Goal: Entertainment & Leisure: Consume media (video, audio)

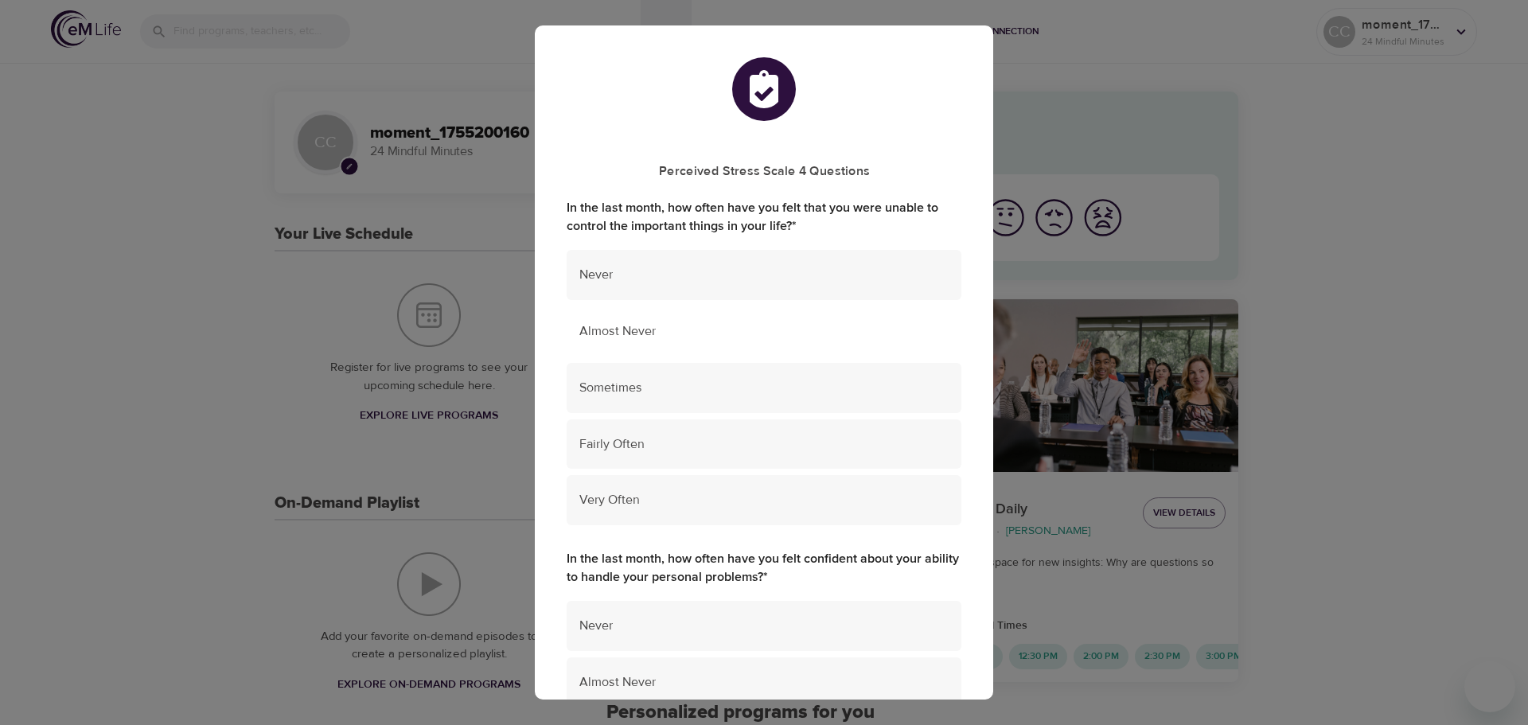
click at [677, 334] on span "Almost Never" at bounding box center [763, 331] width 369 height 18
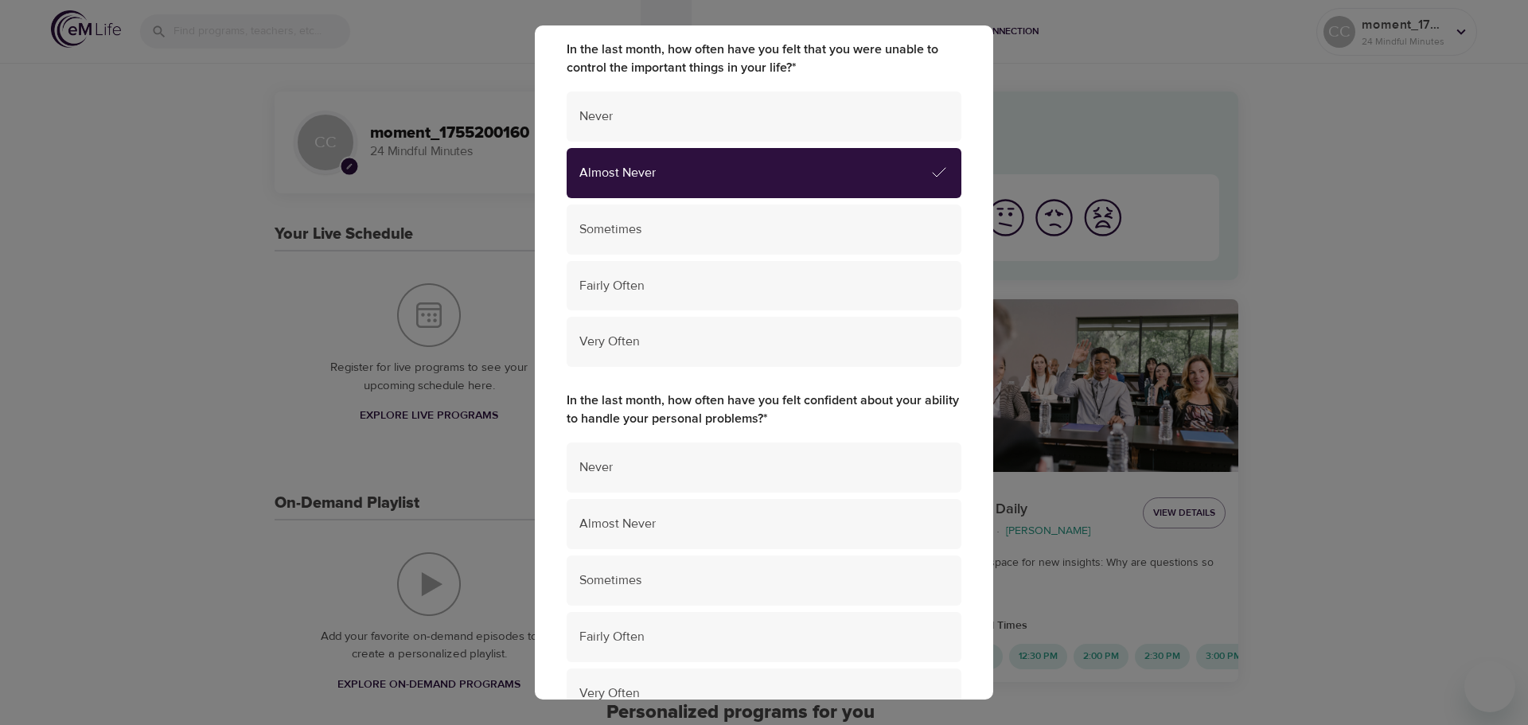
scroll to position [159, 0]
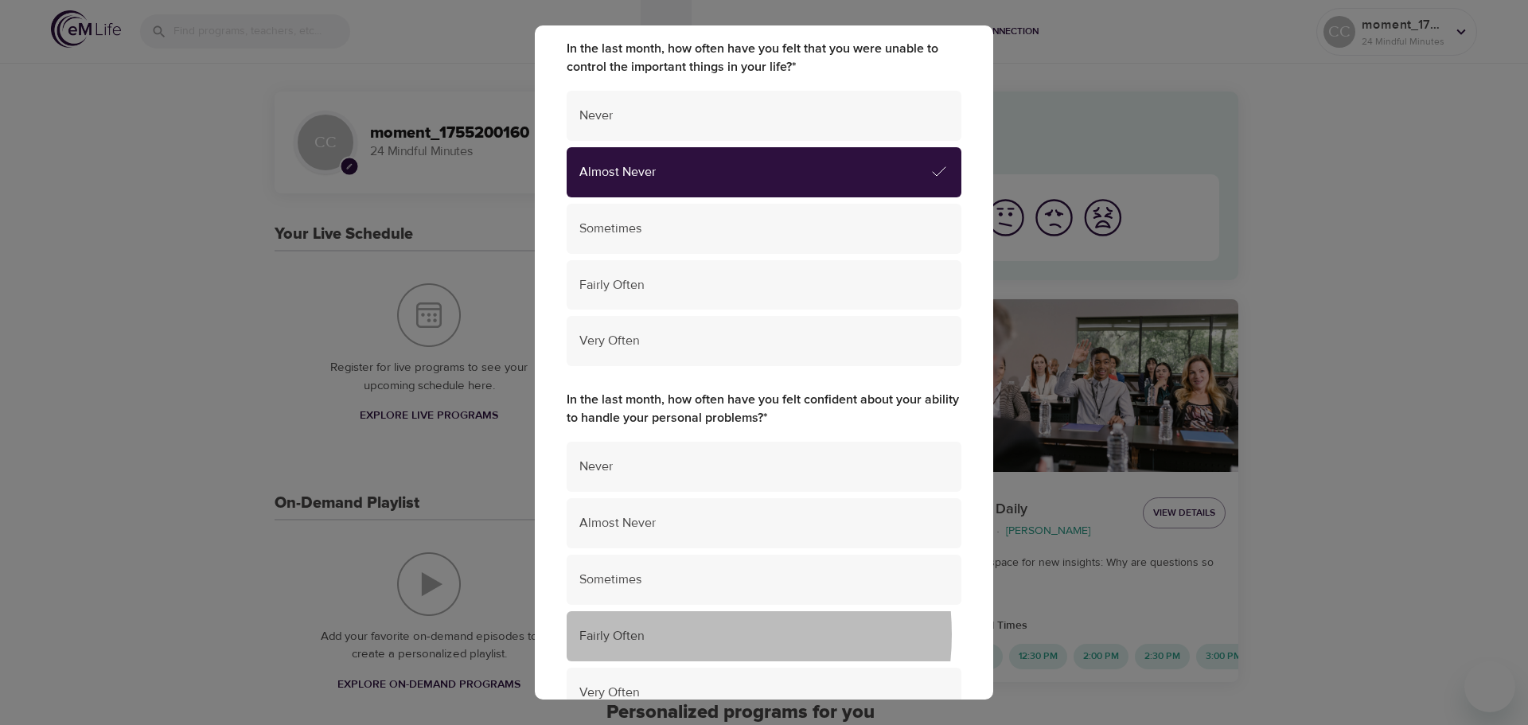
click at [687, 634] on span "Fairly Often" at bounding box center [763, 636] width 369 height 18
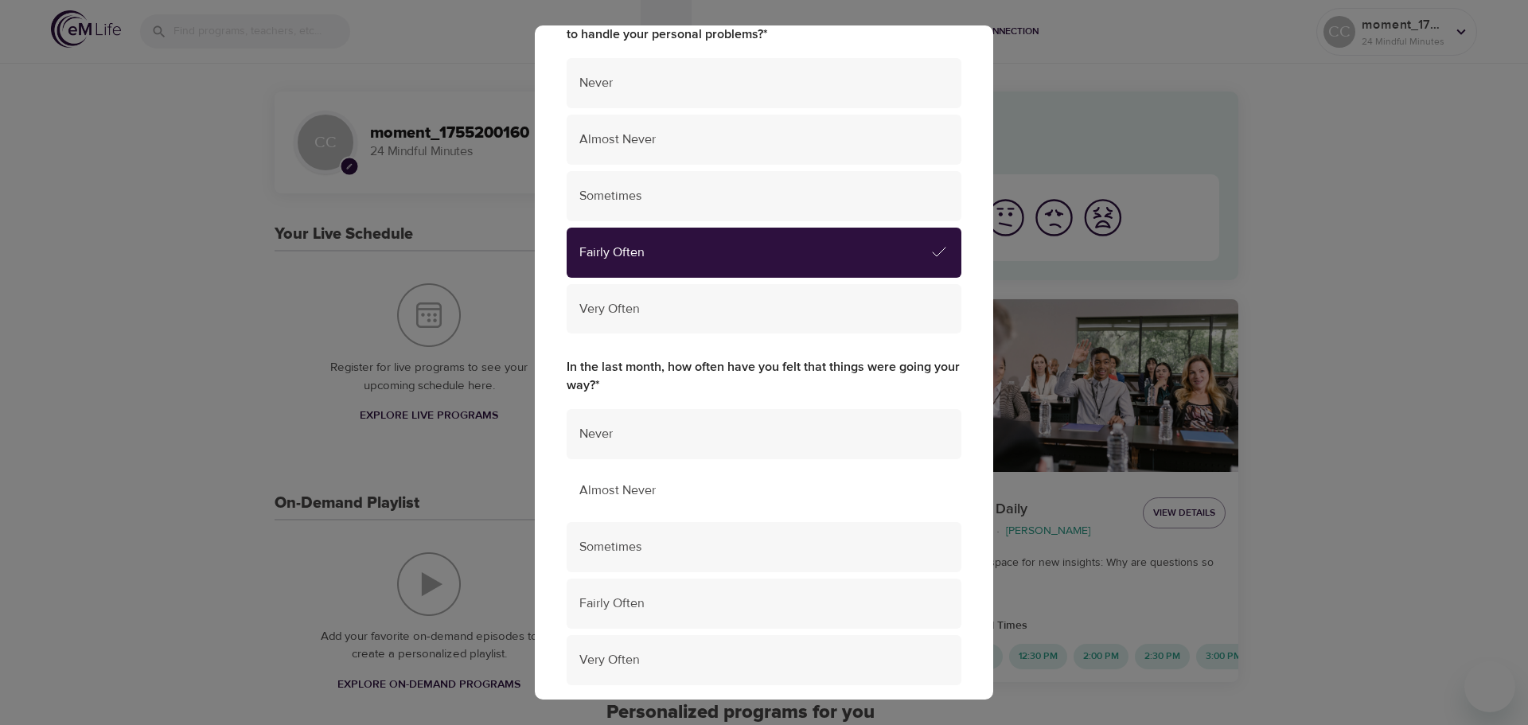
scroll to position [557, 0]
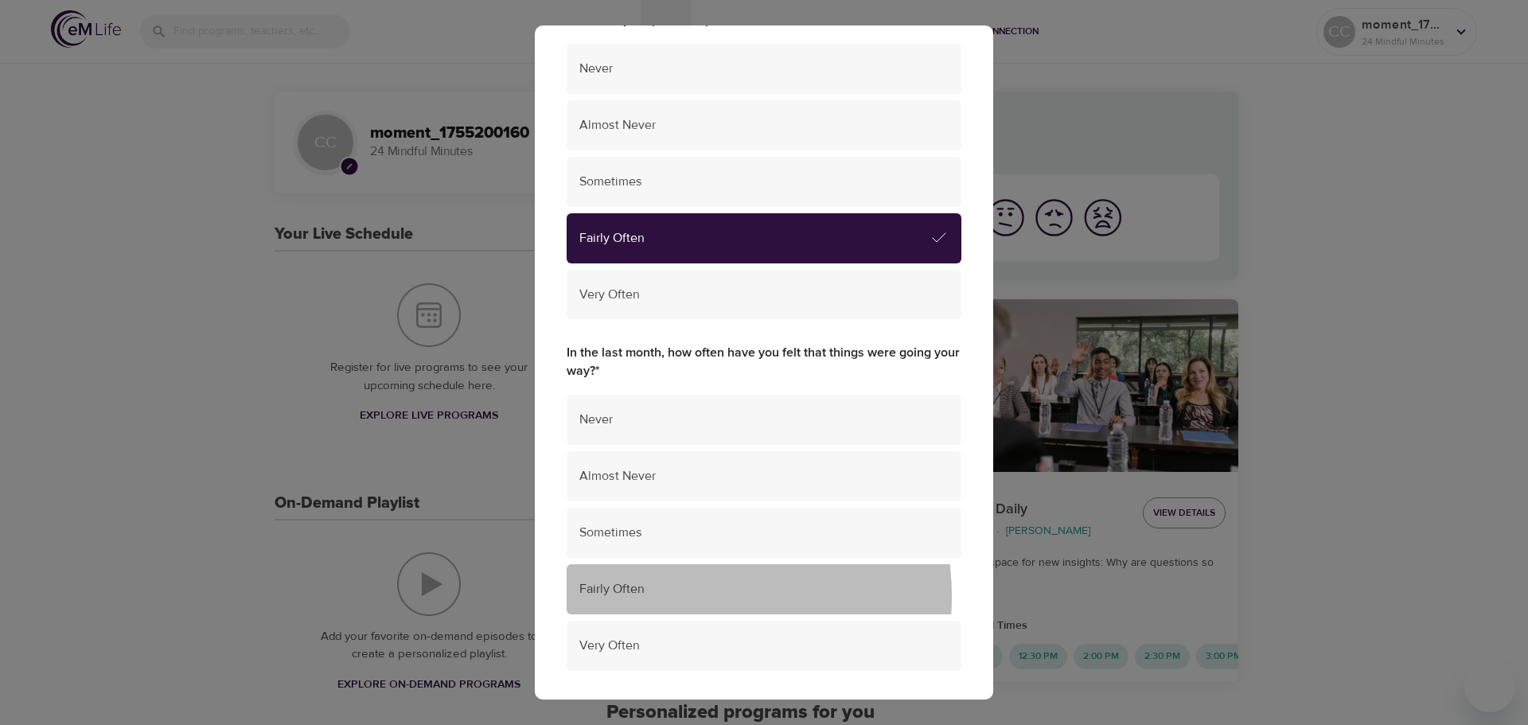
click at [667, 597] on span "Fairly Often" at bounding box center [763, 589] width 369 height 18
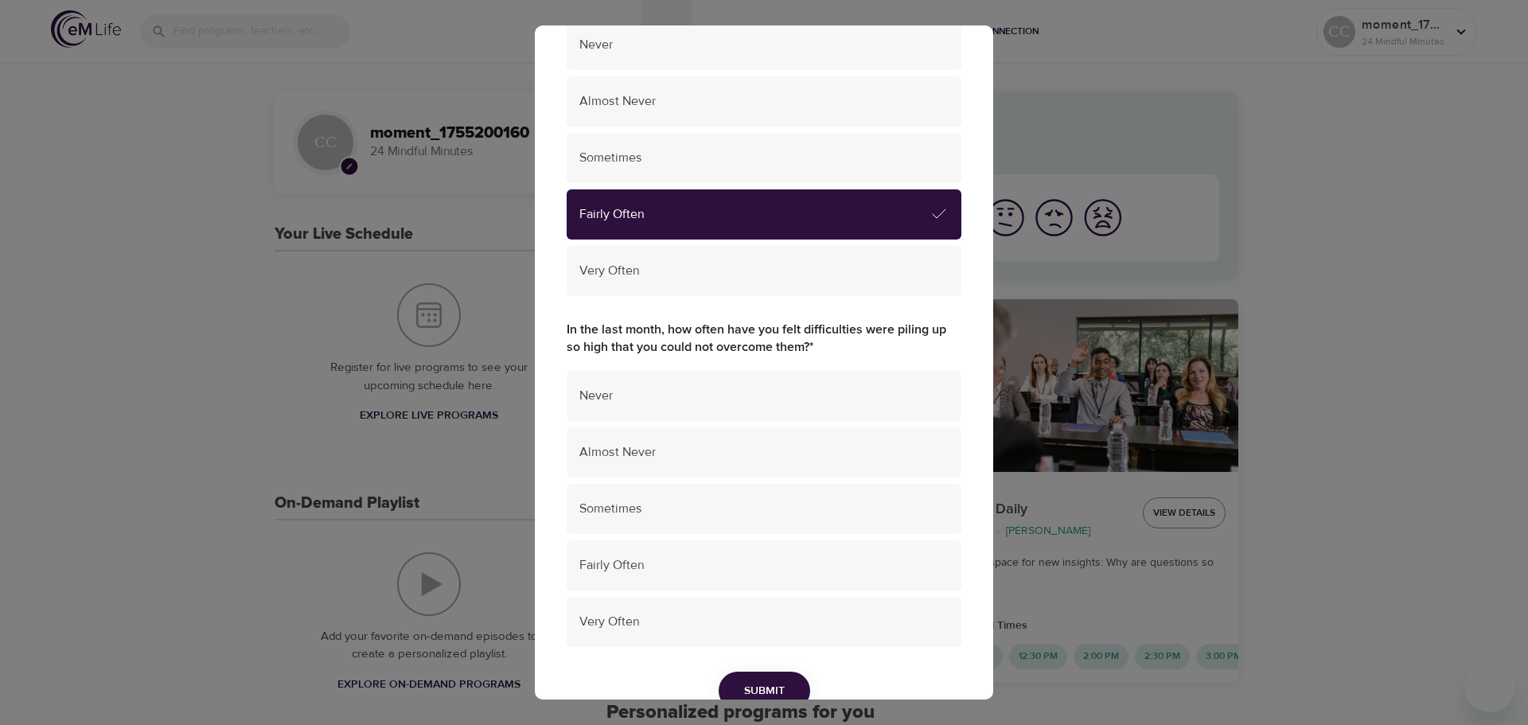
scroll to position [955, 0]
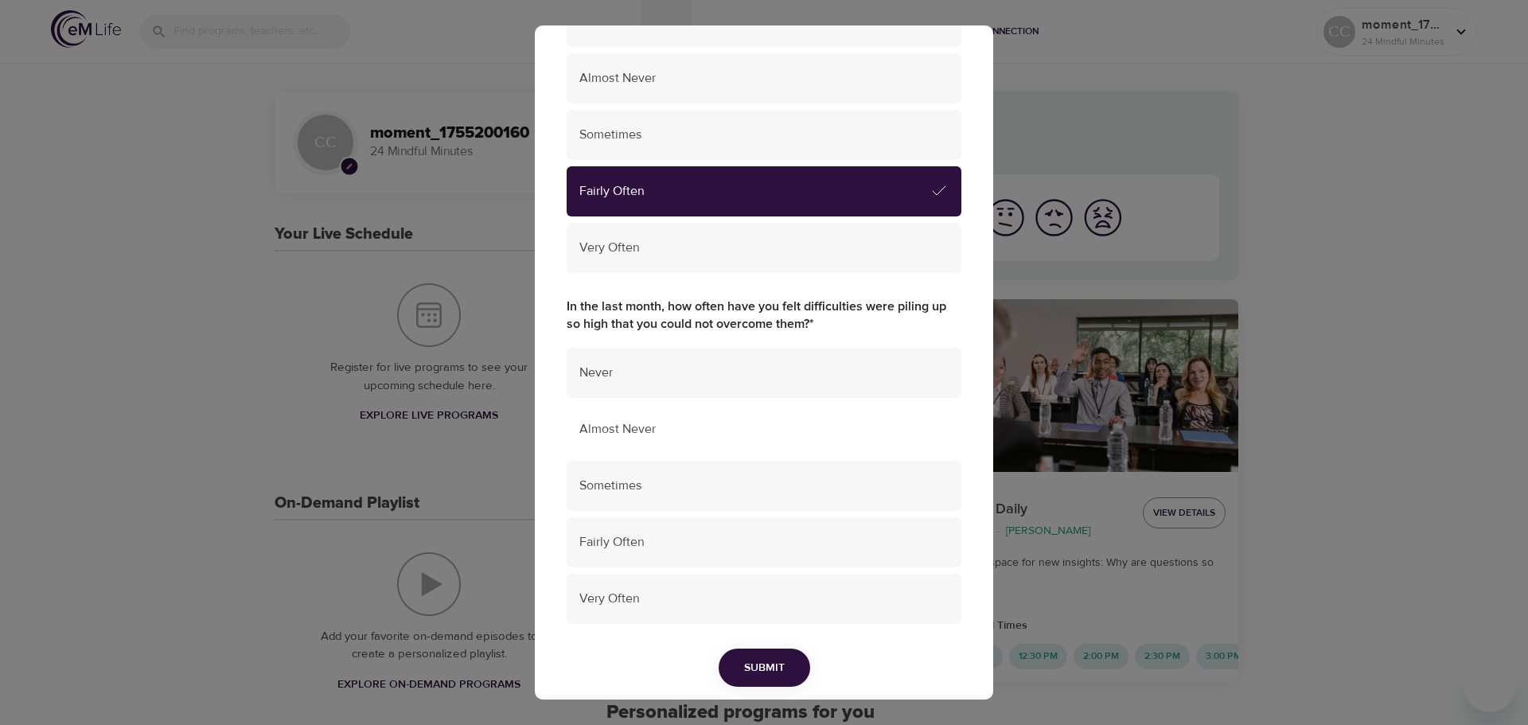
click at [662, 439] on div "Almost Never" at bounding box center [764, 429] width 395 height 50
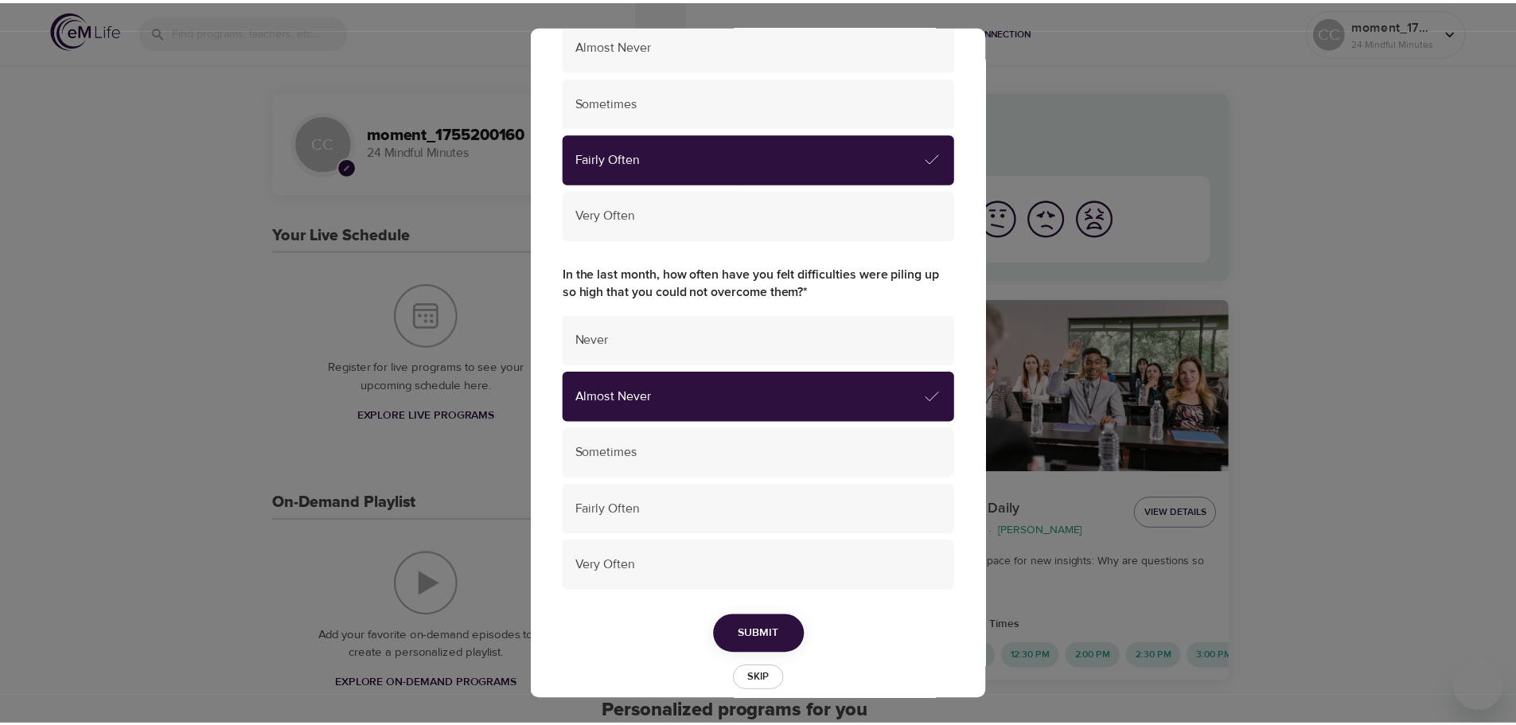
scroll to position [1012, 0]
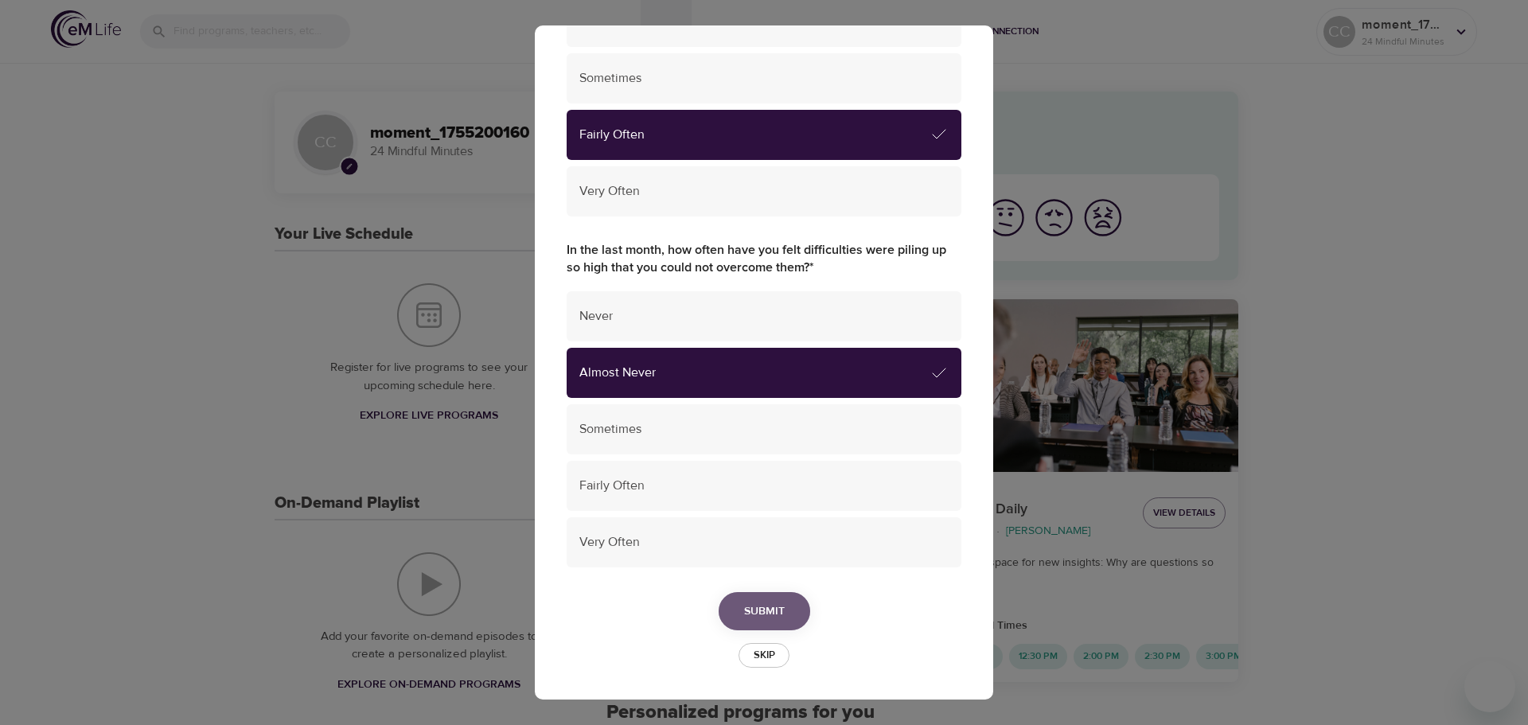
click at [763, 612] on span "Submit" at bounding box center [764, 612] width 41 height 20
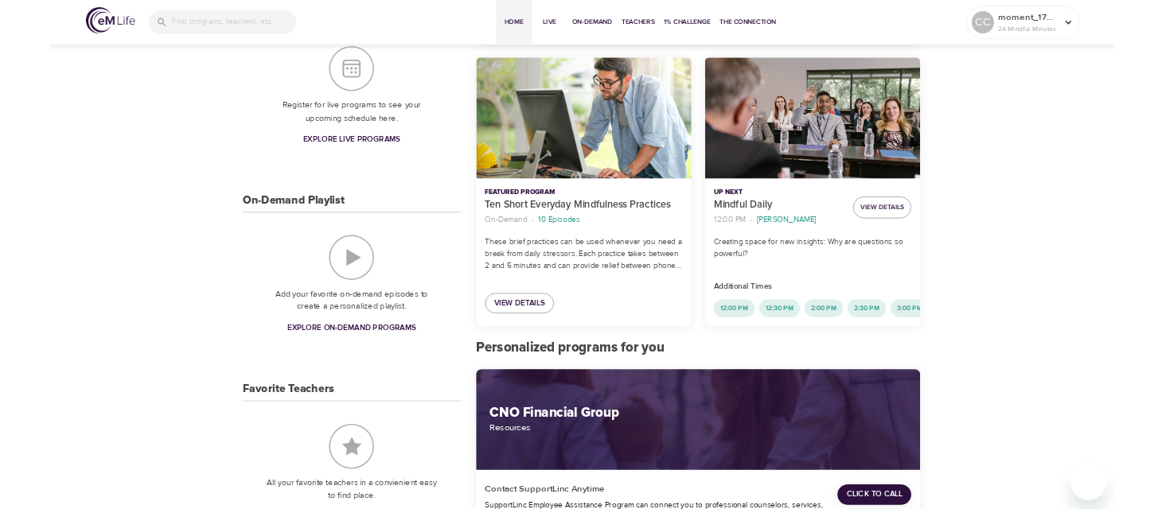
scroll to position [0, 0]
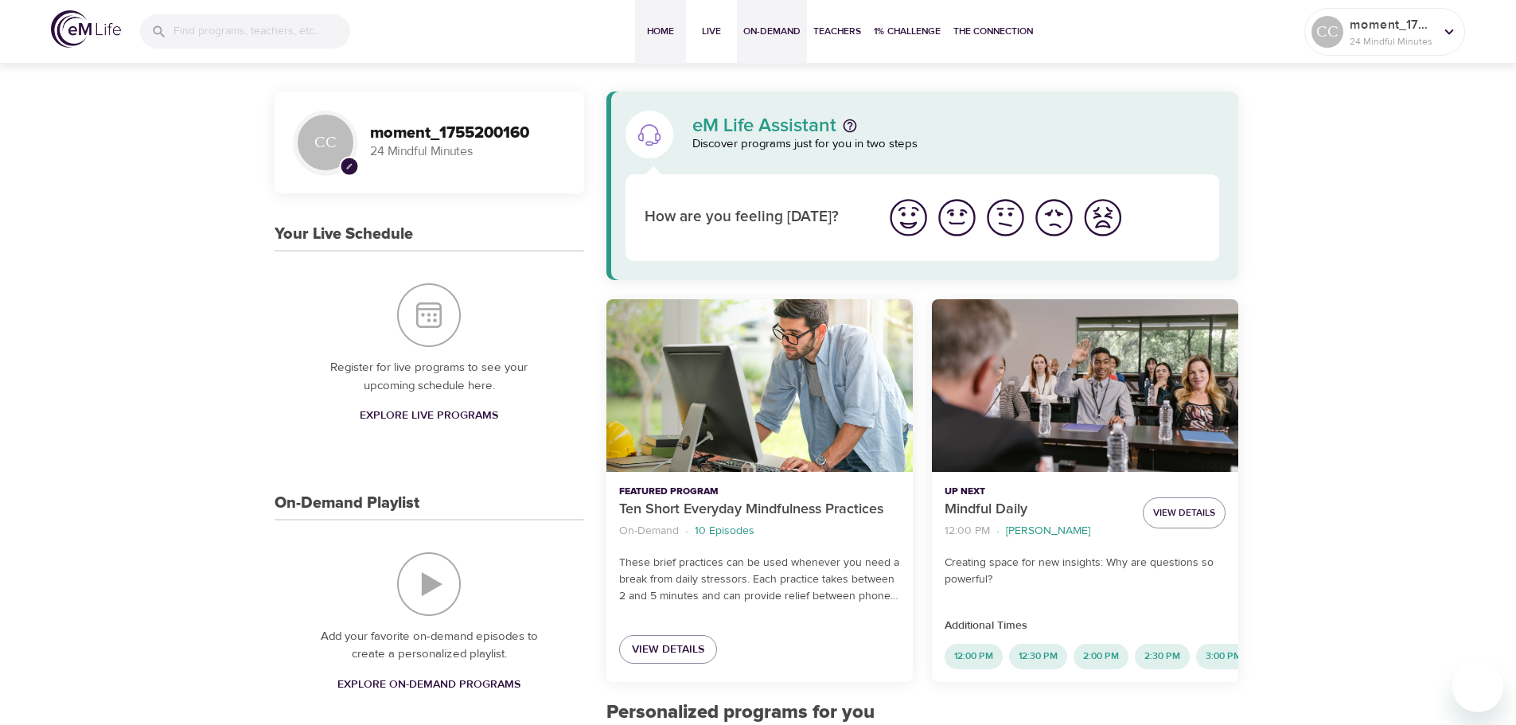
click at [777, 33] on span "On-Demand" at bounding box center [771, 31] width 57 height 17
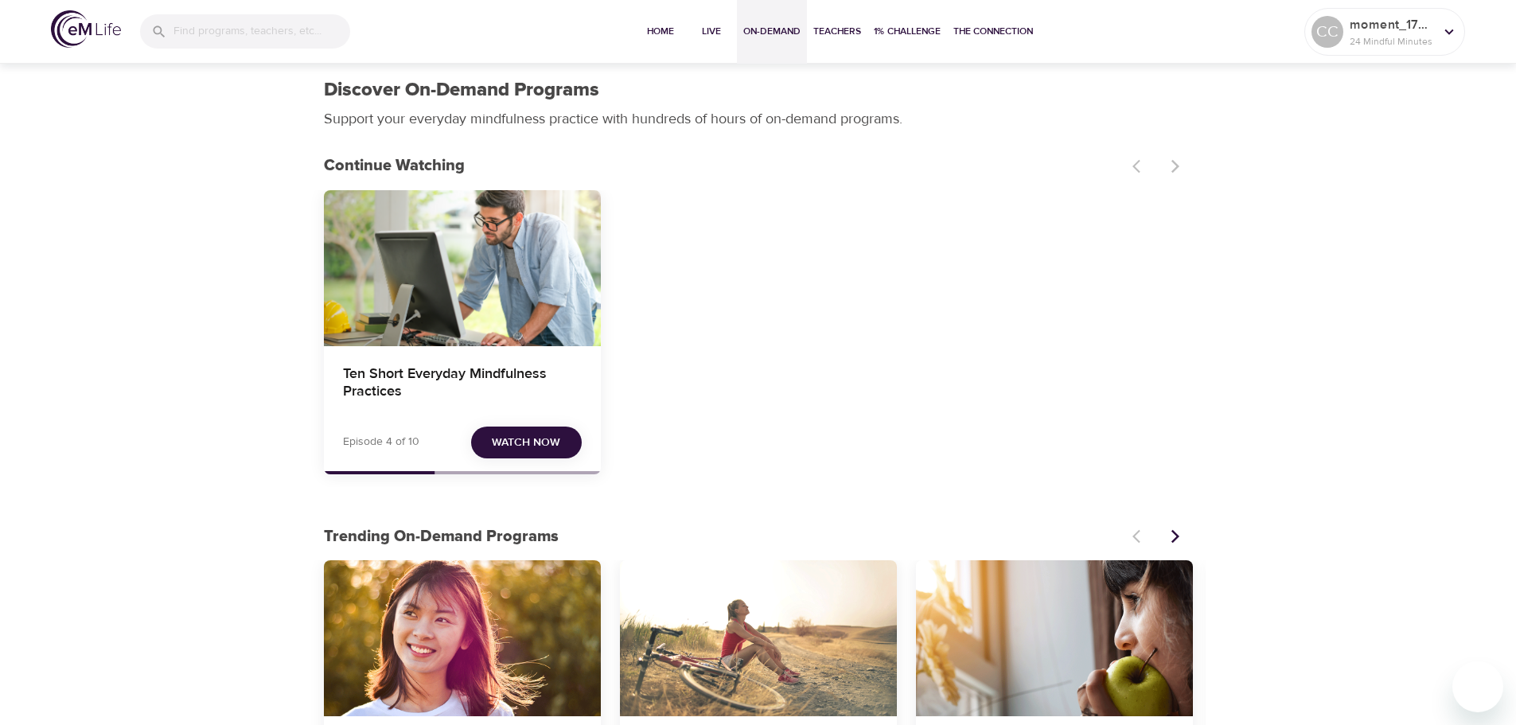
click at [539, 449] on span "Watch Now" at bounding box center [526, 443] width 68 height 20
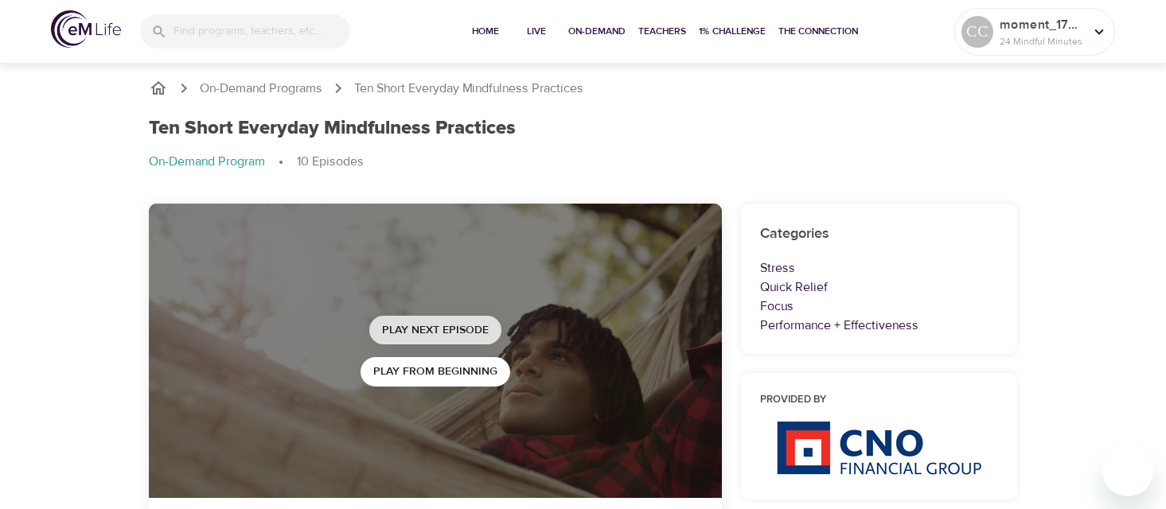
click at [455, 330] on span "Play Next Episode" at bounding box center [435, 331] width 107 height 20
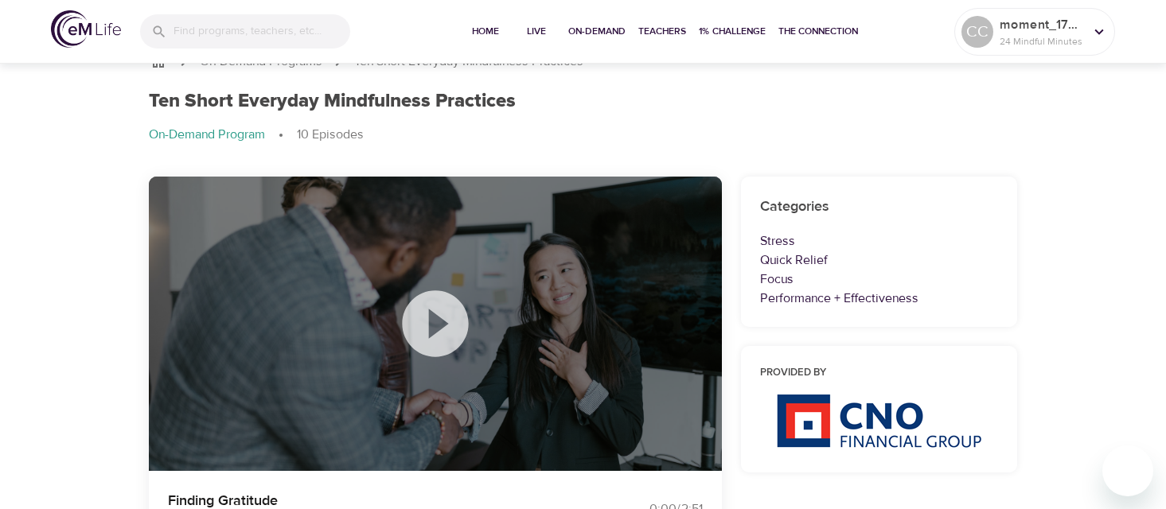
scroll to position [80, 0]
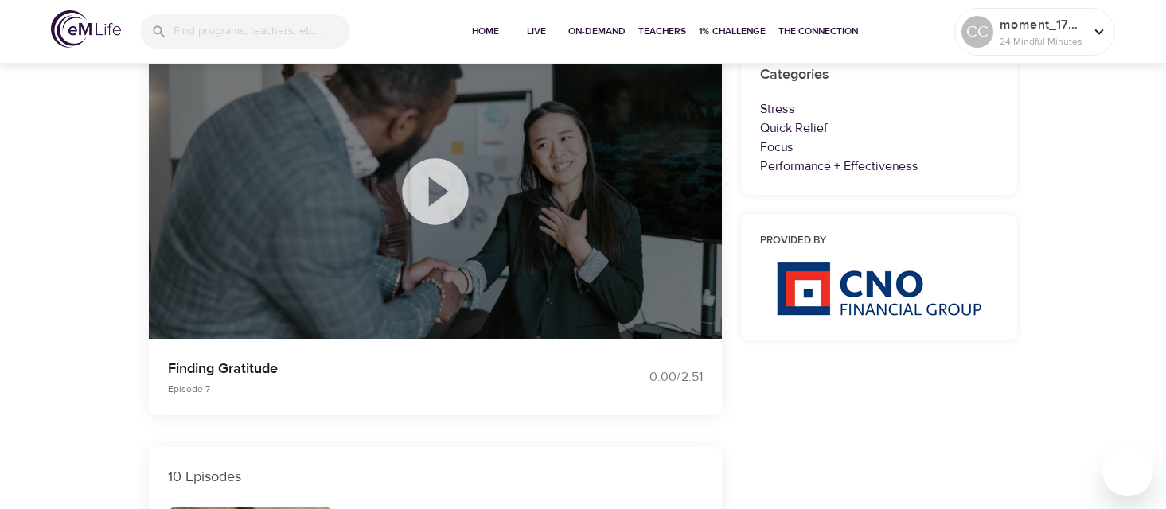
click at [435, 194] on icon at bounding box center [436, 192] width 80 height 80
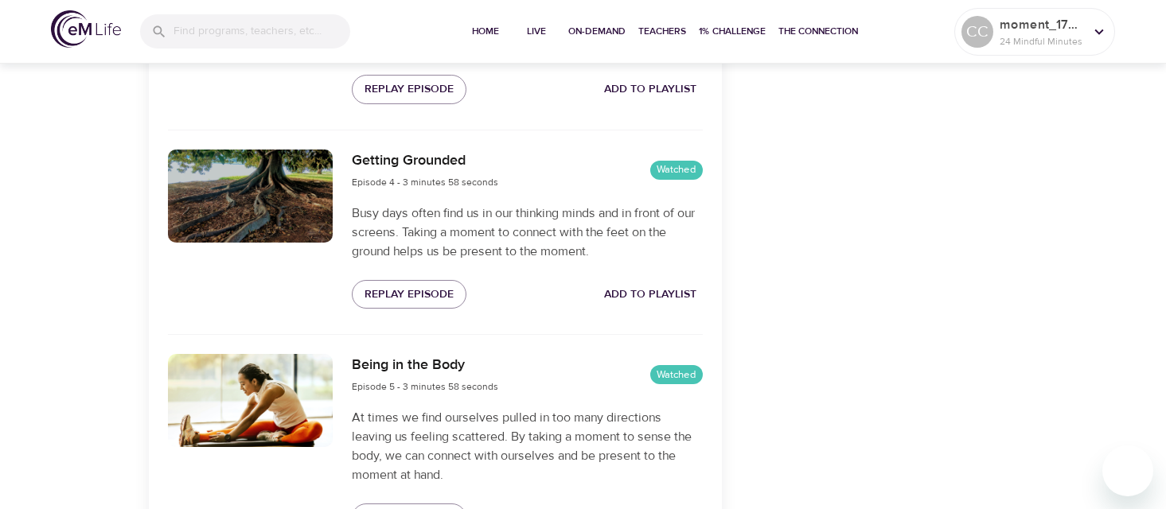
scroll to position [1194, 0]
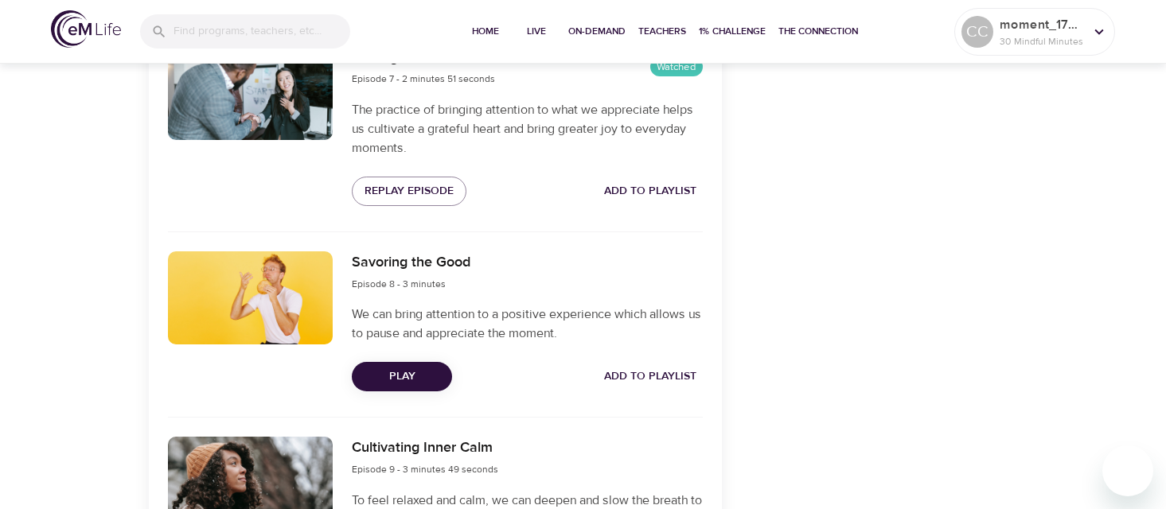
scroll to position [1831, 0]
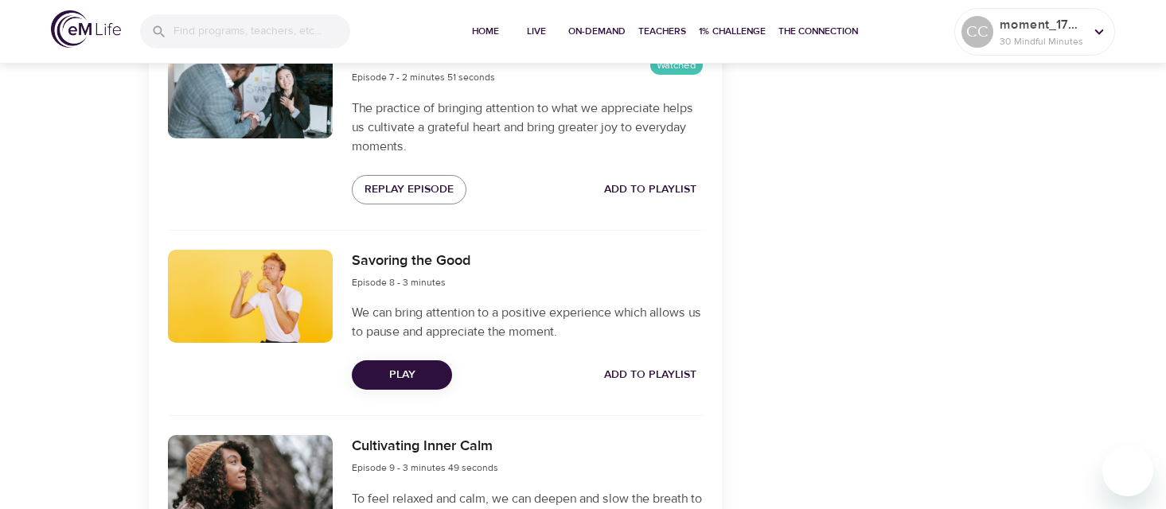
click at [408, 378] on span "Play" at bounding box center [402, 375] width 75 height 20
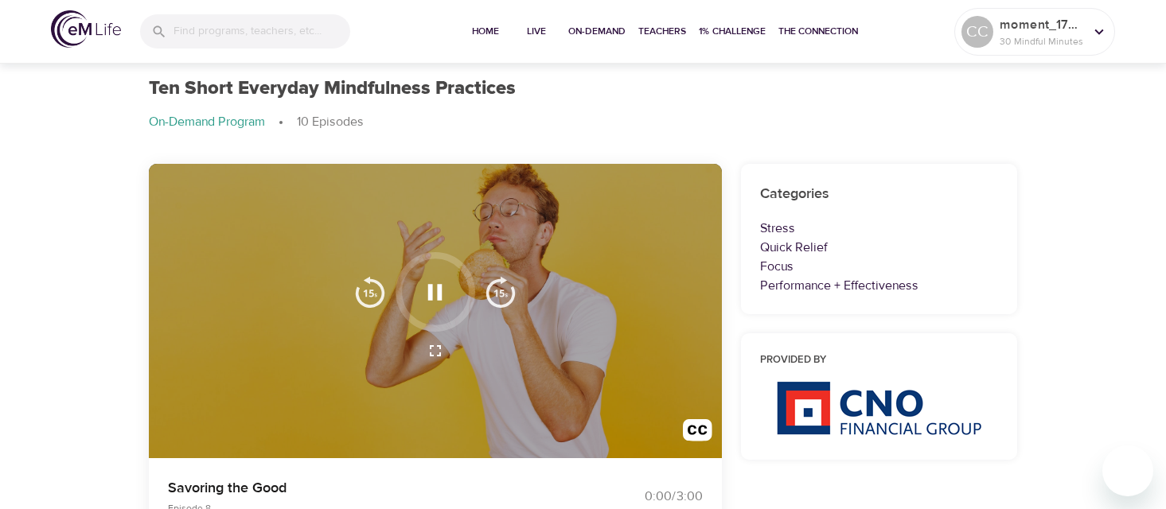
scroll to position [0, 0]
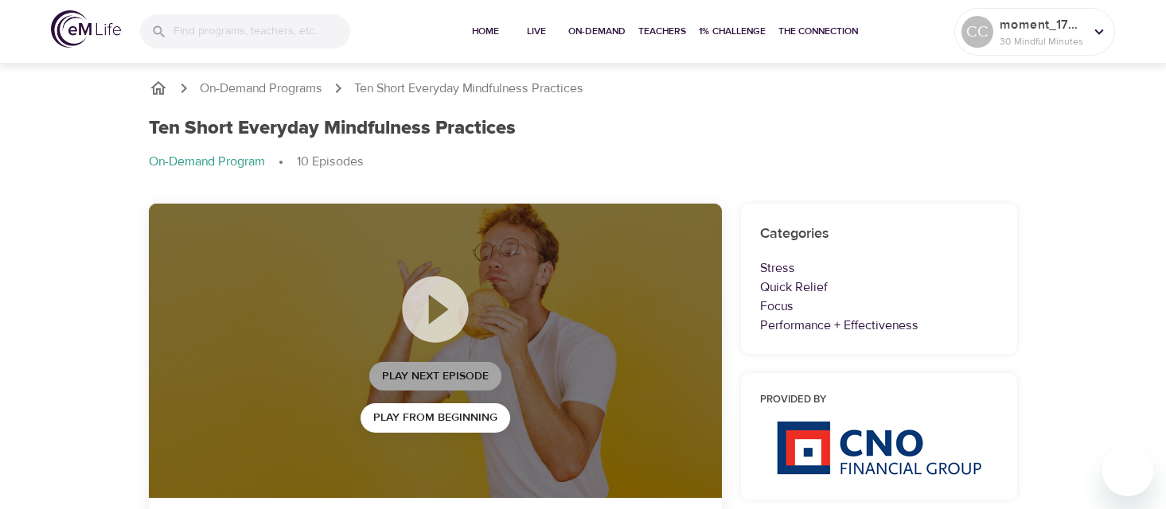
click at [427, 376] on span "Play Next Episode" at bounding box center [435, 377] width 107 height 20
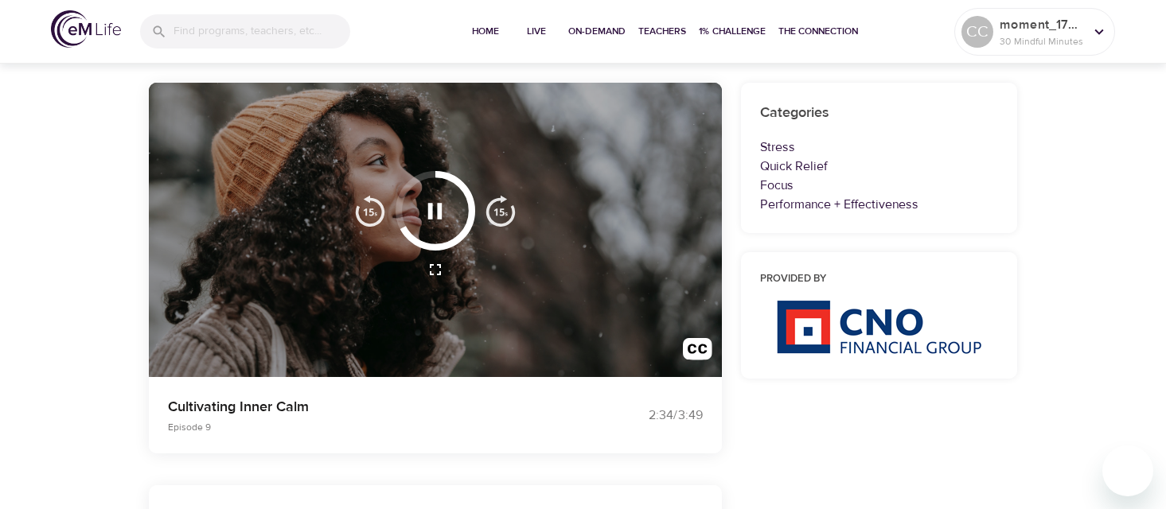
scroll to position [80, 0]
